Goal: Transaction & Acquisition: Purchase product/service

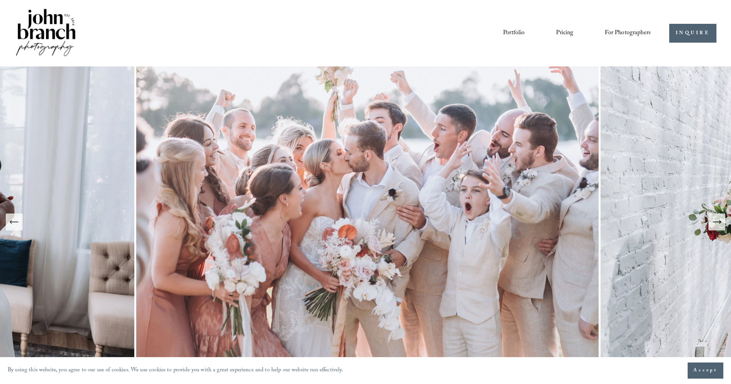
click at [628, 34] on span "For Photographers" at bounding box center [627, 33] width 46 height 12
click at [0, 0] on span "Presets" at bounding box center [0, 0] width 0 height 0
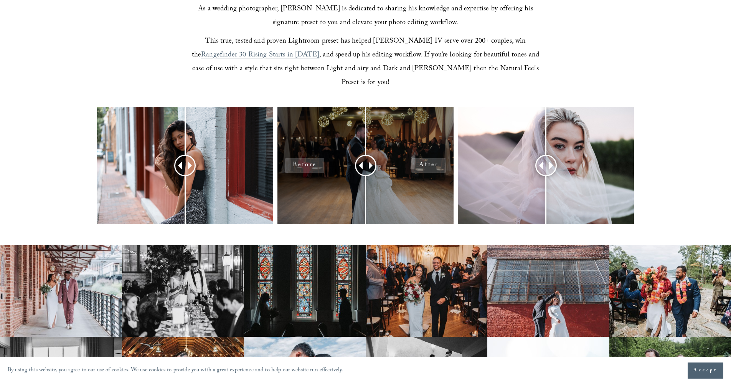
scroll to position [221, 0]
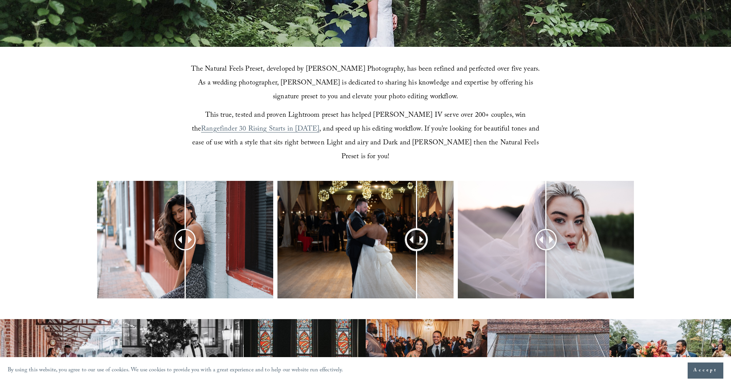
drag, startPoint x: 368, startPoint y: 229, endPoint x: 390, endPoint y: 235, distance: 22.3
click at [407, 235] on div at bounding box center [417, 239] width 20 height 20
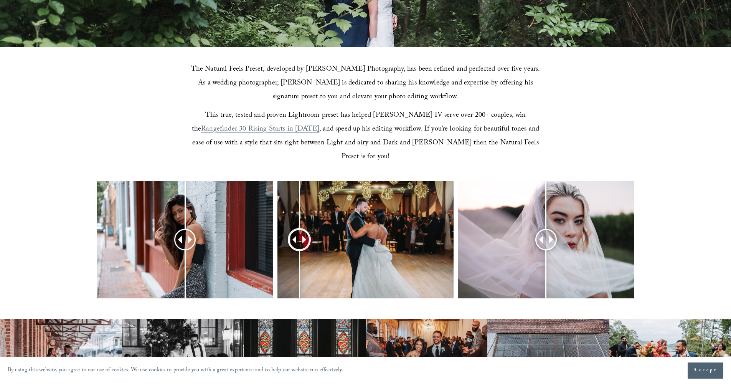
drag, startPoint x: 391, startPoint y: 227, endPoint x: 302, endPoint y: 233, distance: 89.5
click at [298, 233] on div at bounding box center [300, 239] width 20 height 20
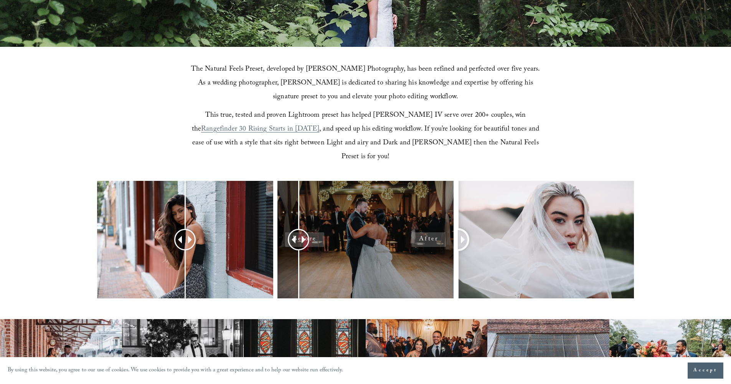
drag, startPoint x: 541, startPoint y: 229, endPoint x: 360, endPoint y: 229, distance: 180.2
click at [360, 229] on div at bounding box center [365, 250] width 731 height 138
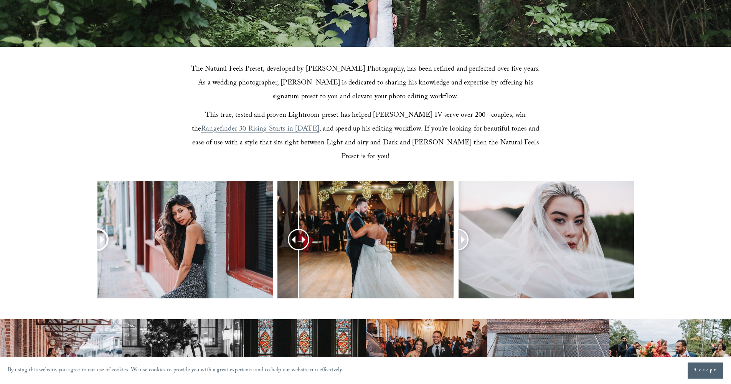
drag, startPoint x: 189, startPoint y: 222, endPoint x: 233, endPoint y: 249, distance: 51.2
click at [68, 256] on div at bounding box center [365, 250] width 731 height 138
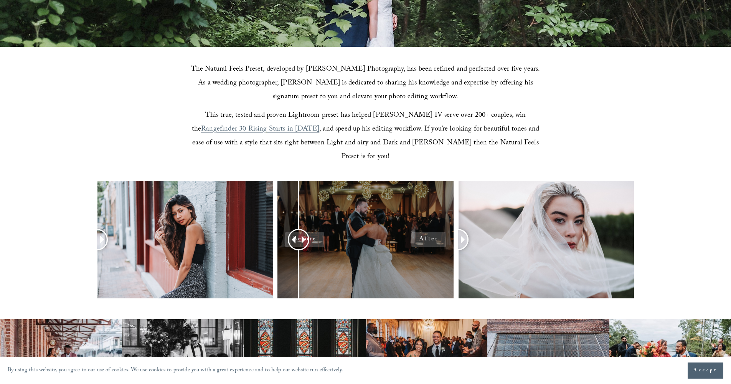
drag, startPoint x: 292, startPoint y: 229, endPoint x: 394, endPoint y: 229, distance: 101.6
click at [394, 229] on div at bounding box center [365, 239] width 176 height 117
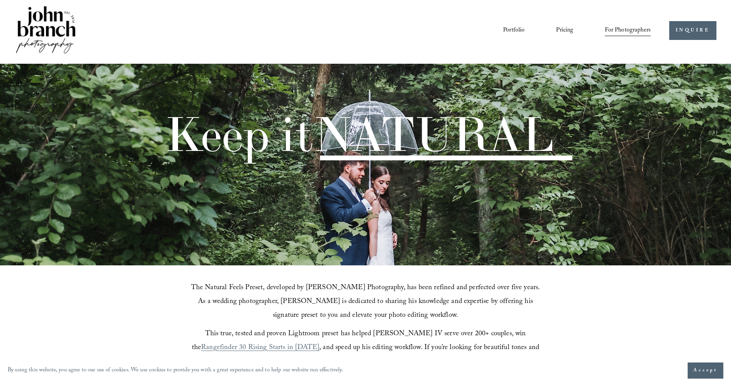
scroll to position [0, 0]
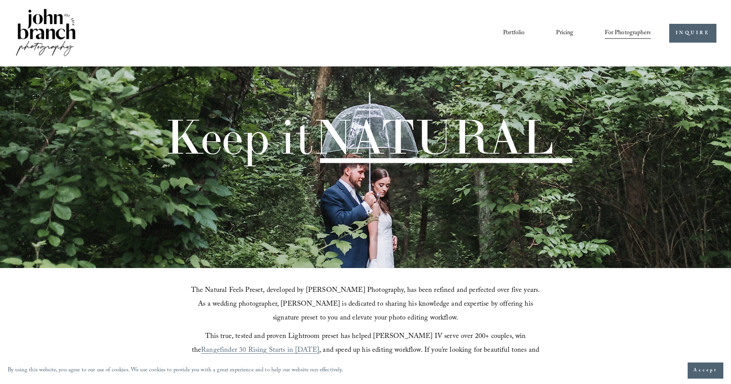
click at [517, 32] on link "Portfolio" at bounding box center [513, 32] width 21 height 13
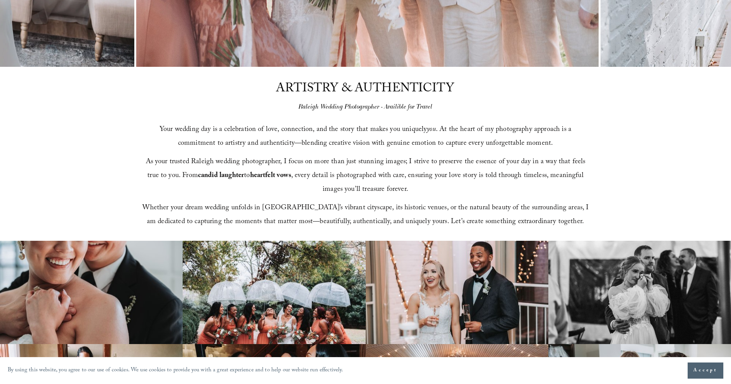
scroll to position [196, 0]
